Goal: Navigation & Orientation: Find specific page/section

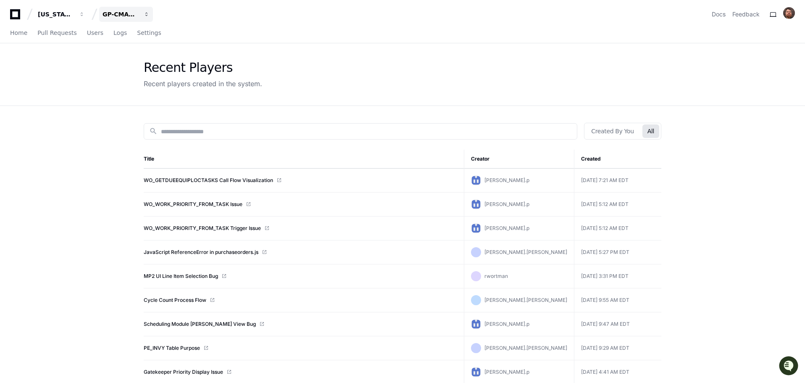
click at [120, 14] on div "GP-CMAG-MP2" at bounding box center [120, 14] width 36 height 8
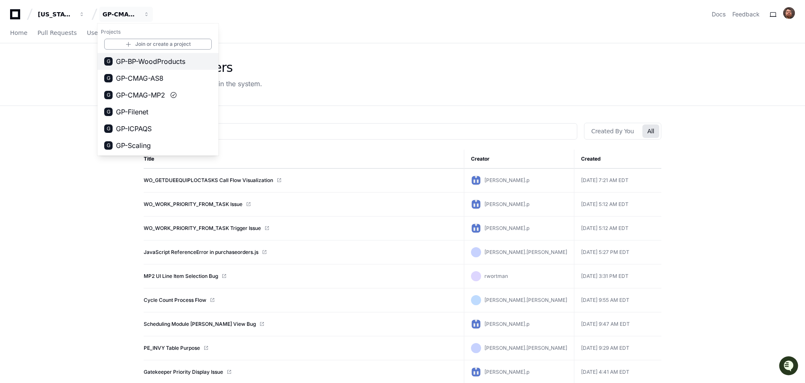
click at [144, 63] on span "GP-BP-WoodProducts" at bounding box center [150, 61] width 69 height 10
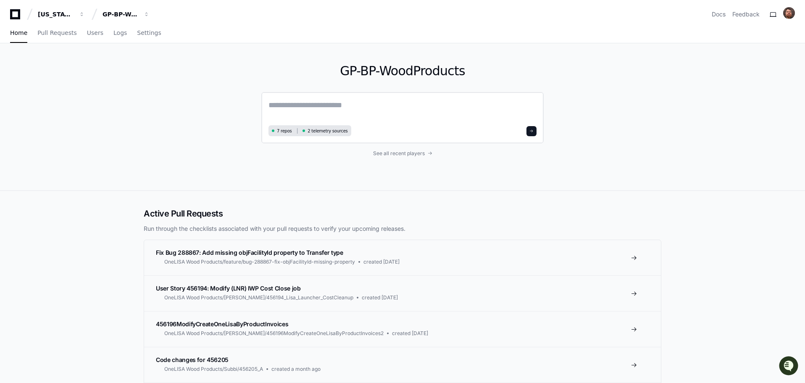
click at [283, 131] on span "7 repos" at bounding box center [284, 131] width 15 height 6
click at [307, 102] on textarea at bounding box center [402, 111] width 268 height 24
click at [56, 33] on span "Pull Requests" at bounding box center [56, 32] width 39 height 5
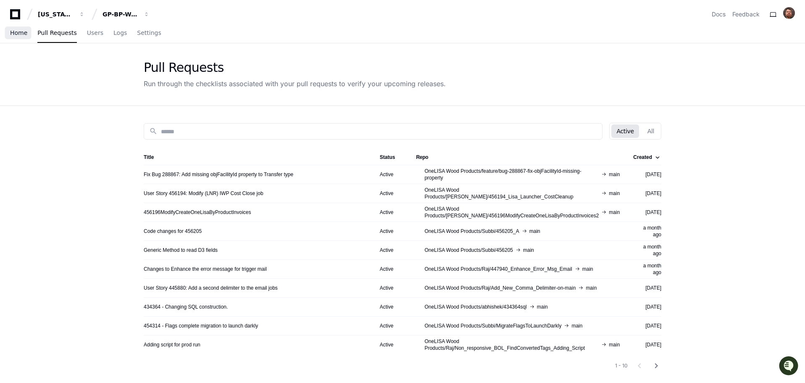
click at [21, 33] on span "Home" at bounding box center [18, 32] width 17 height 5
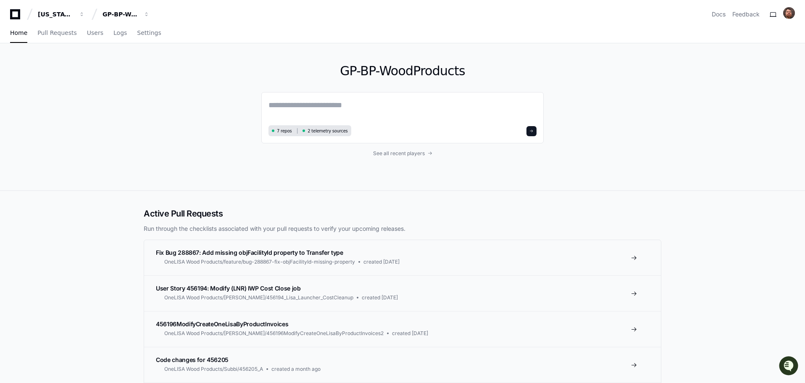
click at [709, 100] on div "GP-BP-WoodProducts 7 repos 2 telemetry sources See all recent players" at bounding box center [402, 116] width 805 height 147
click at [139, 34] on span "Settings" at bounding box center [149, 32] width 24 height 5
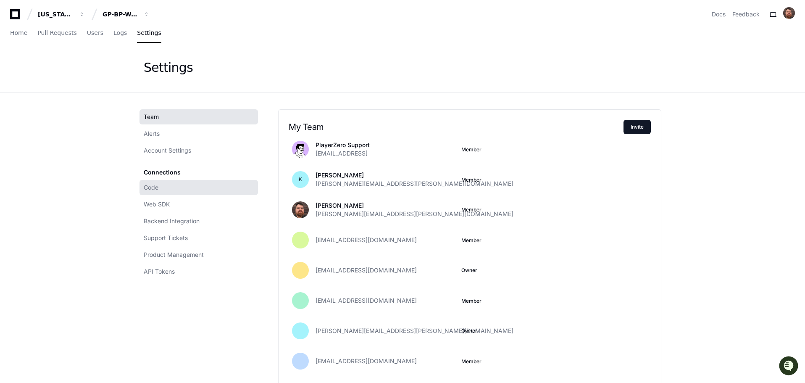
click at [154, 188] on span "Code" at bounding box center [151, 187] width 15 height 8
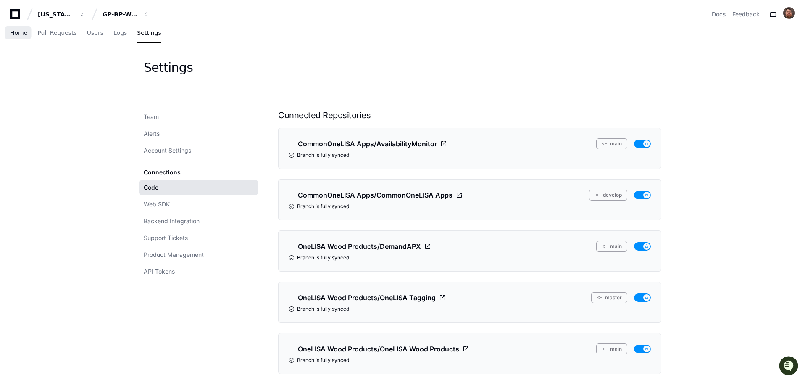
click at [18, 33] on span "Home" at bounding box center [18, 32] width 17 height 5
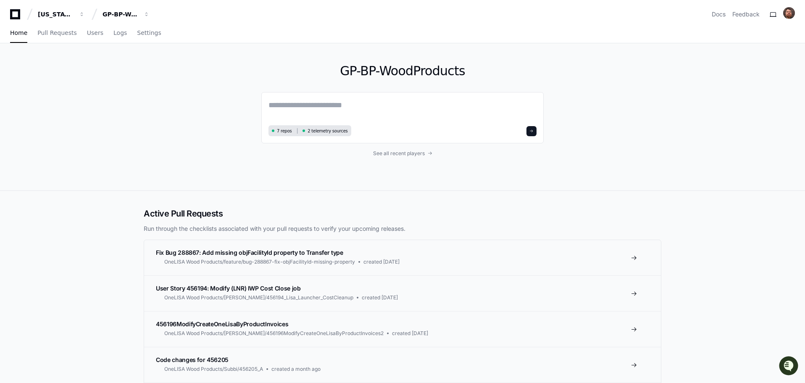
click at [104, 95] on div "GP-BP-WoodProducts 7 repos 2 telemetry sources See all recent players" at bounding box center [402, 116] width 805 height 147
click at [105, 86] on div "GP-BP-WoodProducts 7 repos 2 telemetry sources See all recent players" at bounding box center [402, 116] width 805 height 147
click at [732, 133] on div "GP-BP-WoodProducts 7 repos 2 telemetry sources See all recent players" at bounding box center [402, 116] width 805 height 147
click at [133, 16] on div "GP-BP-WoodProducts" at bounding box center [120, 14] width 36 height 8
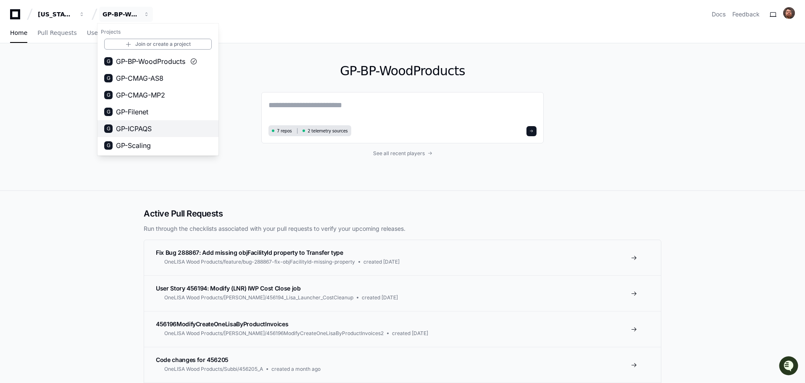
click at [140, 131] on span "GP-ICPAQS" at bounding box center [134, 128] width 36 height 10
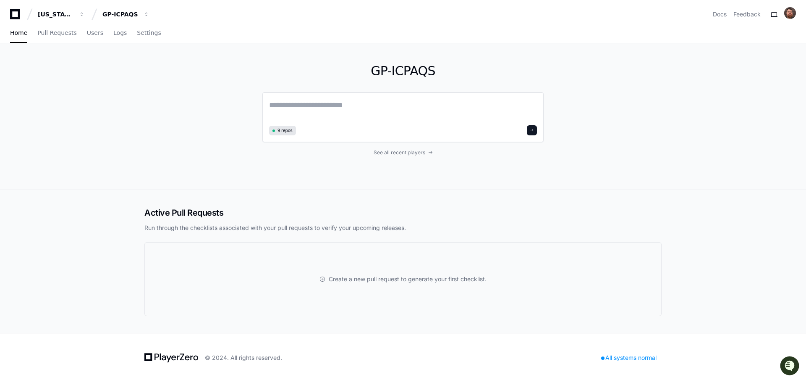
click at [283, 131] on span "9 repos" at bounding box center [285, 130] width 15 height 6
click at [147, 35] on span "Settings" at bounding box center [149, 32] width 24 height 5
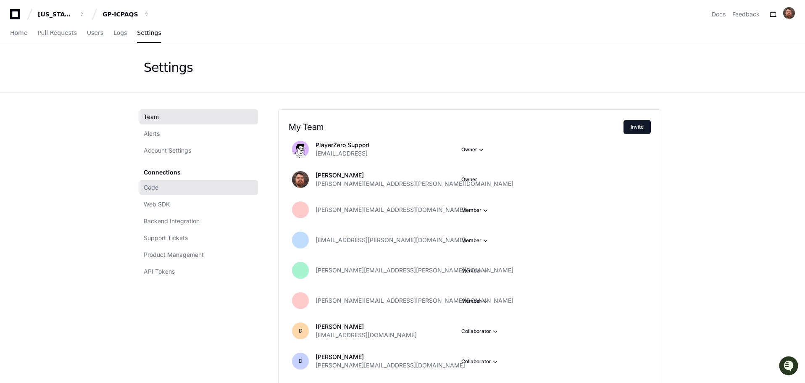
click at [162, 187] on link "Code" at bounding box center [198, 187] width 118 height 15
